Goal: Download file/media

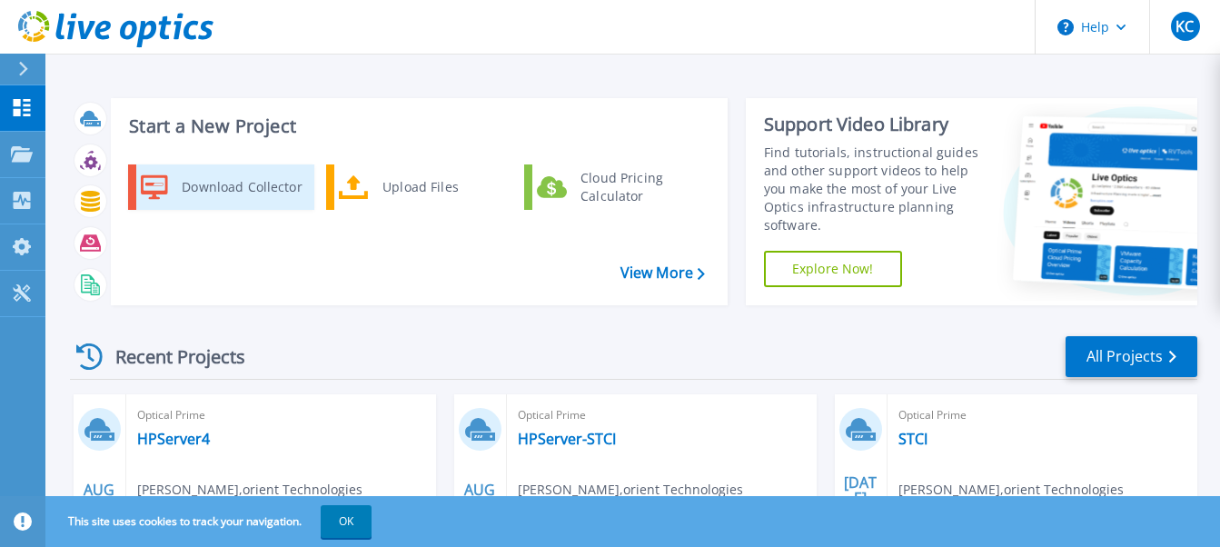
click at [240, 184] on div "Download Collector" at bounding box center [241, 187] width 137 height 36
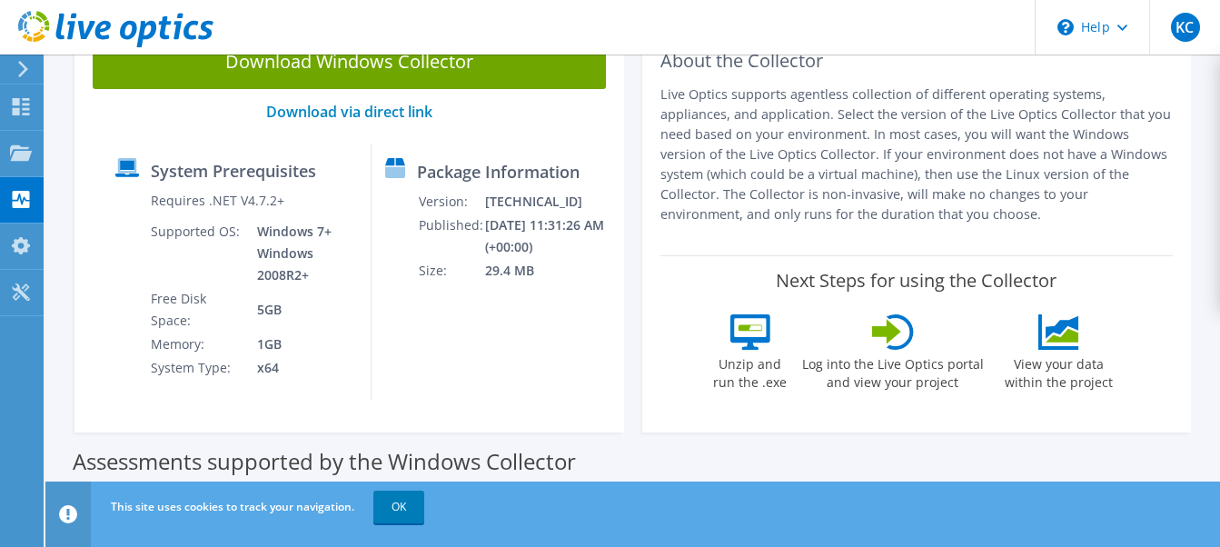
scroll to position [173, 0]
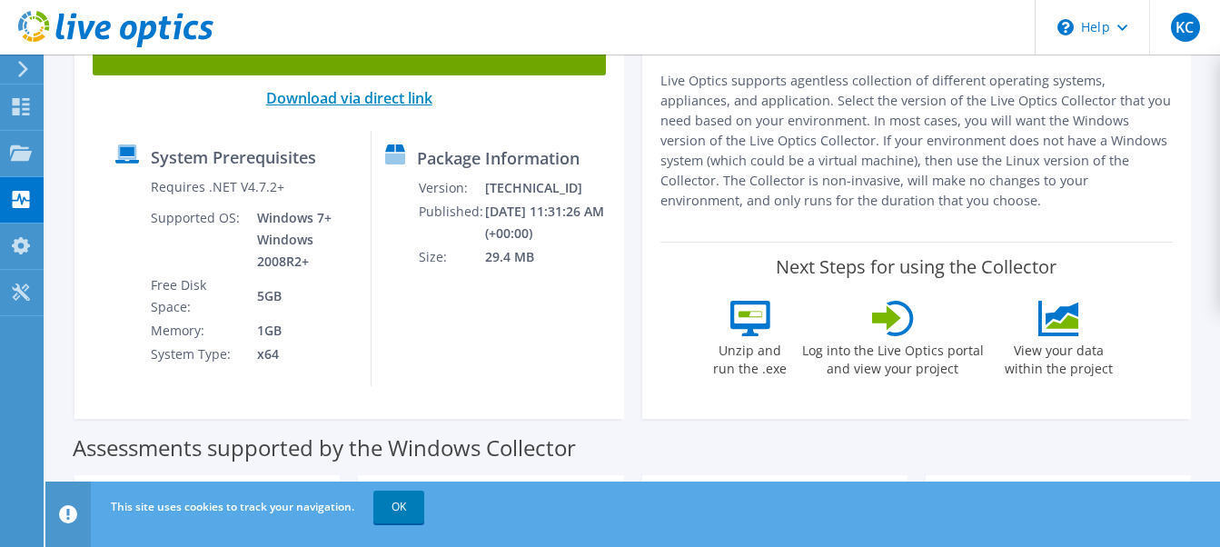
click at [385, 97] on link "Download via direct link" at bounding box center [349, 98] width 166 height 20
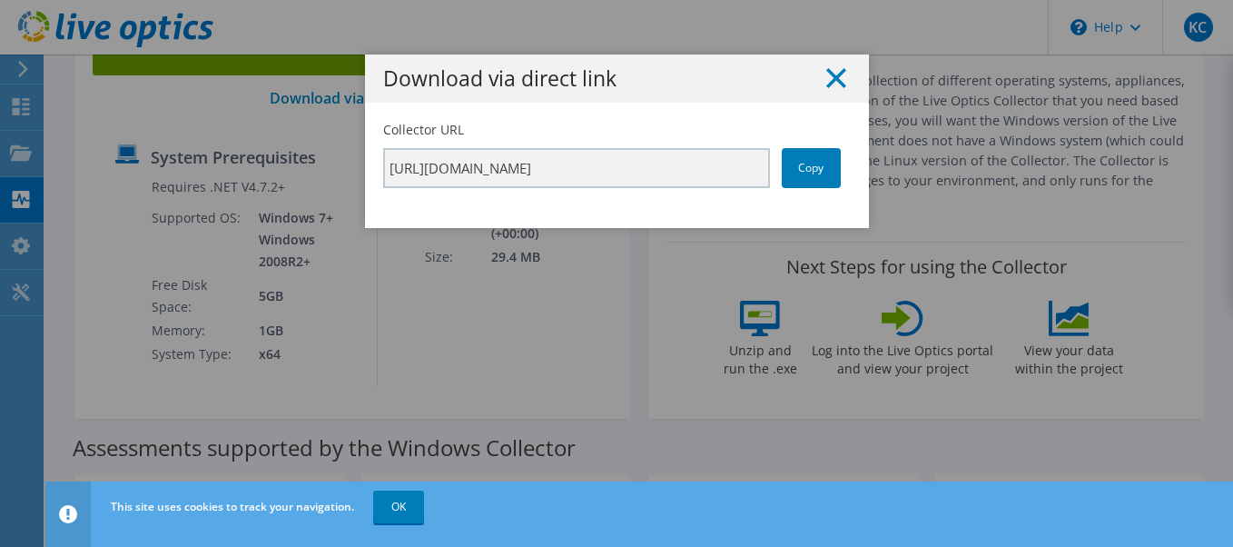
click at [832, 73] on icon at bounding box center [836, 78] width 20 height 20
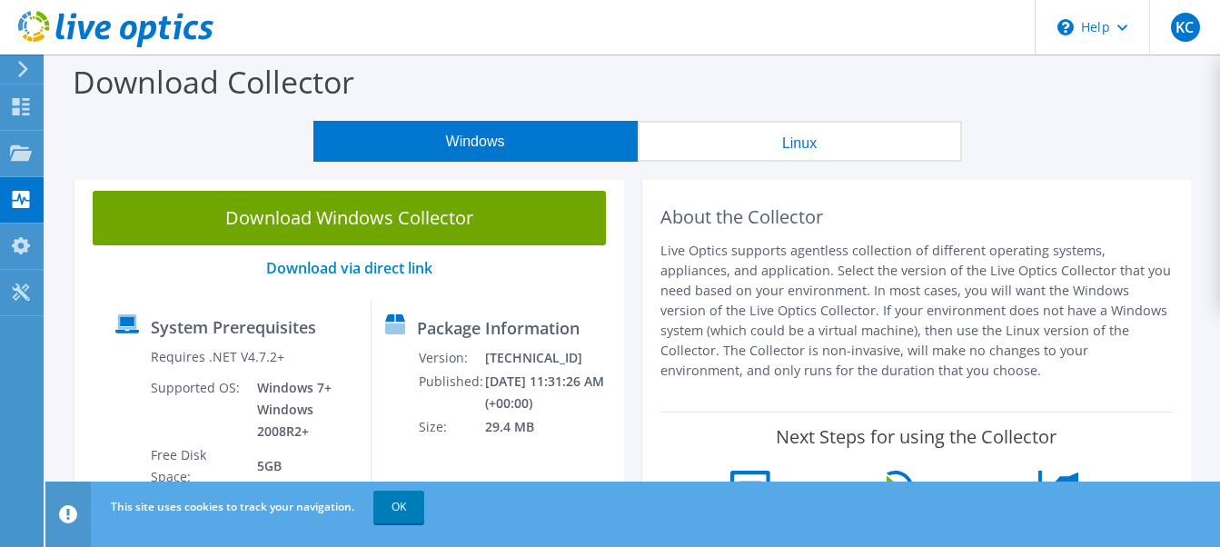
scroll to position [0, 0]
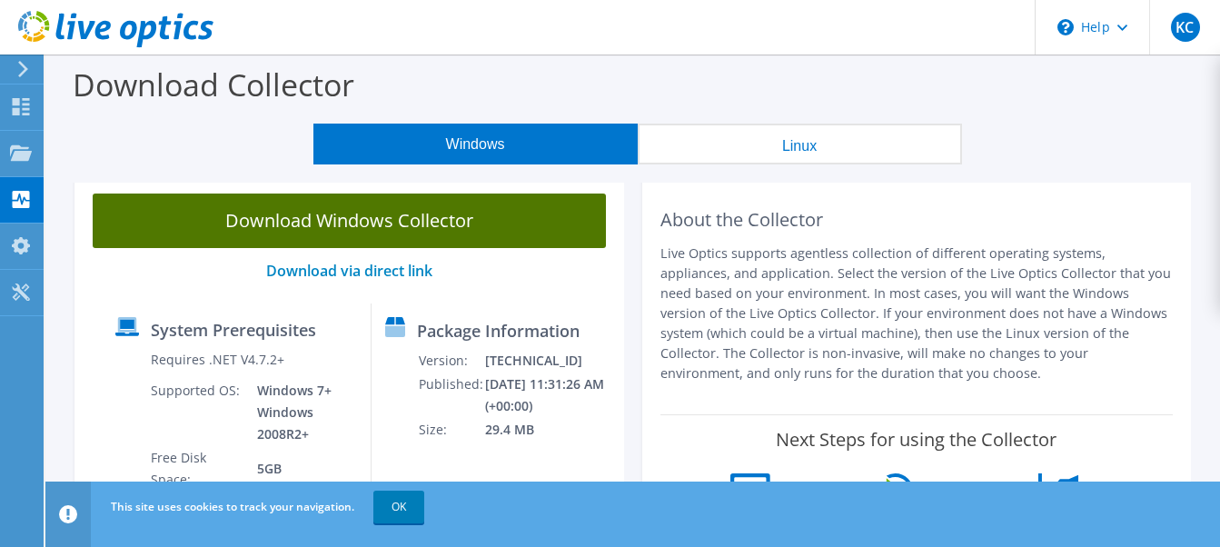
click at [340, 221] on link "Download Windows Collector" at bounding box center [349, 220] width 513 height 54
